Goal: Find specific page/section: Find specific page/section

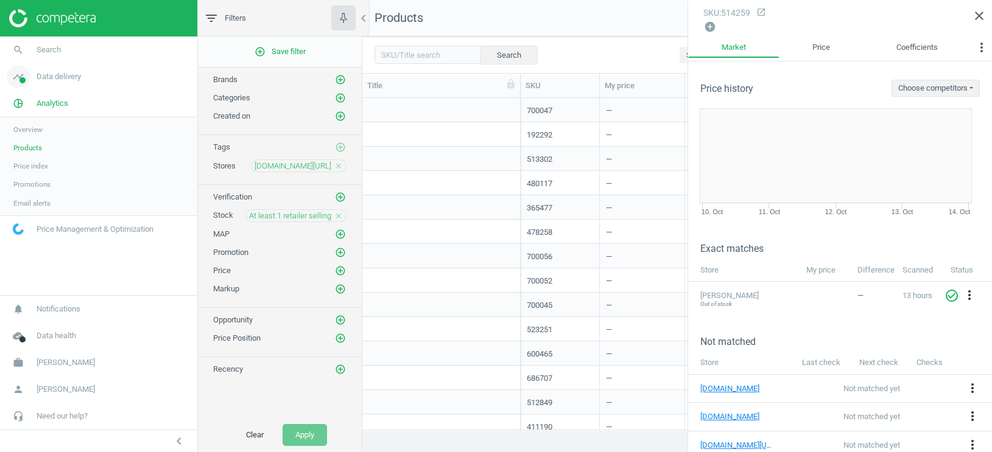
scroll to position [332, 629]
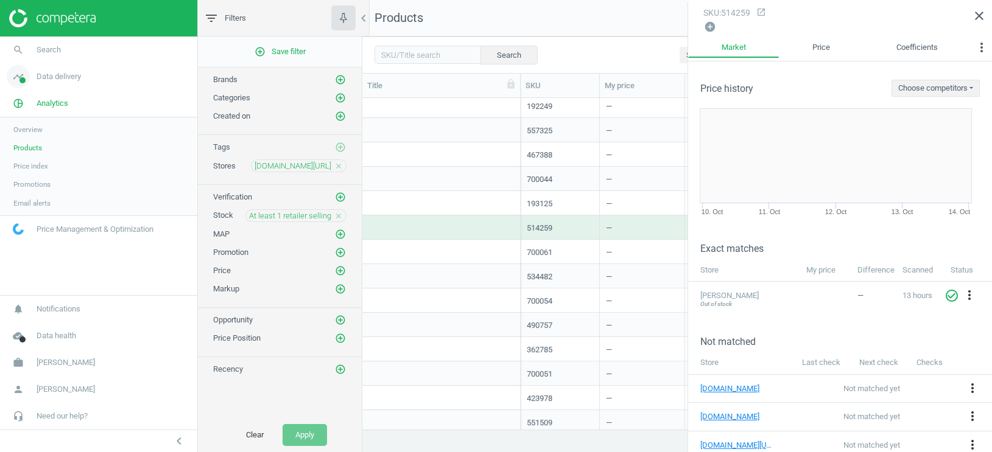
click at [52, 82] on link "timeline Data delivery" at bounding box center [98, 76] width 197 height 27
